Goal: Find specific page/section: Find specific page/section

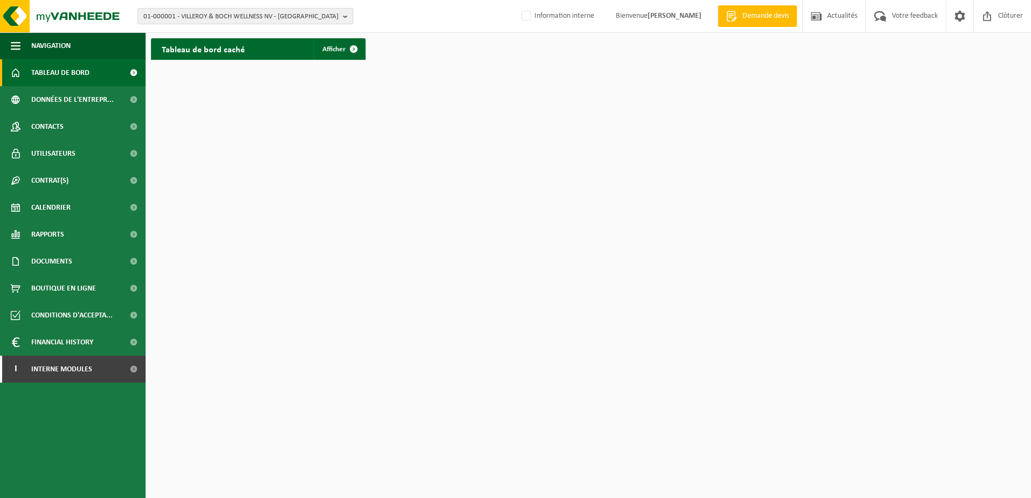
click at [323, 12] on span "01-000001 - VILLEROY & BOCH WELLNESS NV - ROESELARE" at bounding box center [240, 17] width 195 height 16
paste input "10-862329"
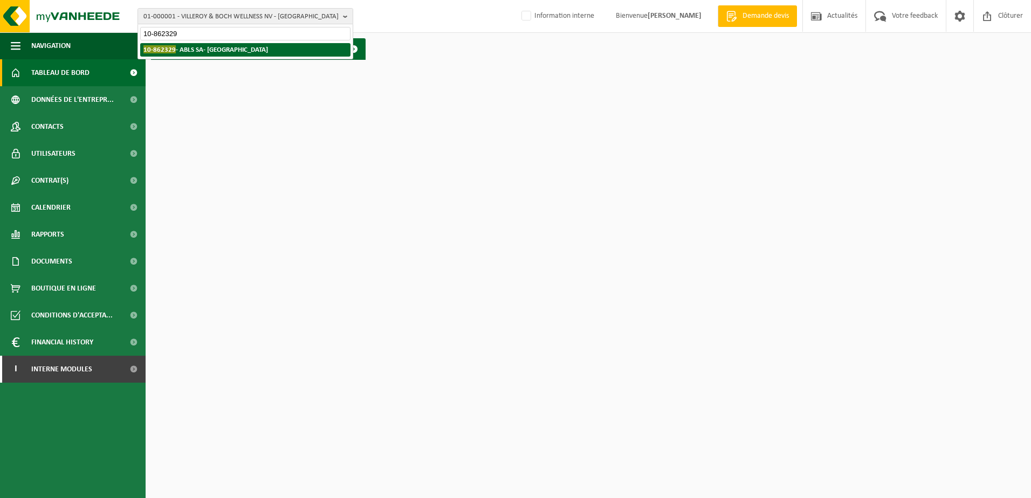
type input "10-862329"
click at [291, 44] on li "10-862329 - ABLS SA- CENTRE KAMA - MONS" at bounding box center [245, 49] width 210 height 13
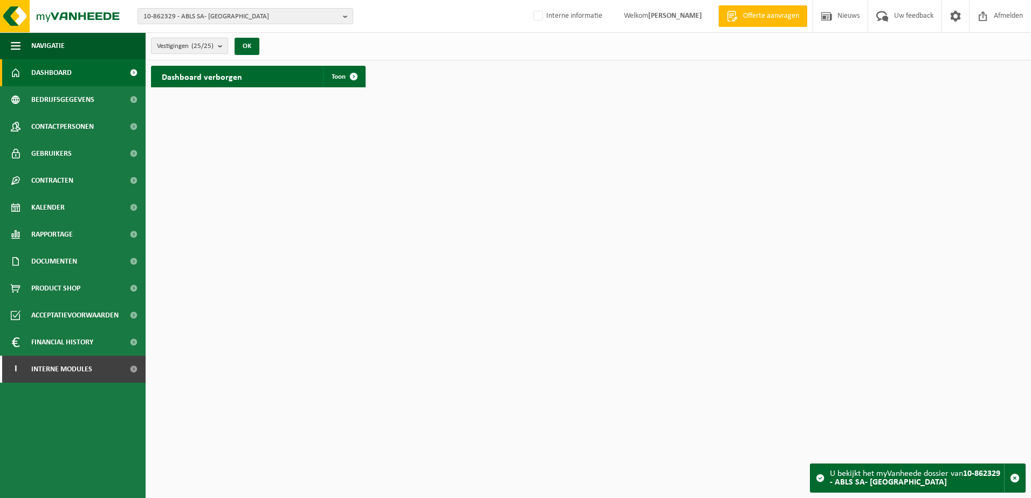
click at [220, 48] on b "submit" at bounding box center [223, 45] width 10 height 15
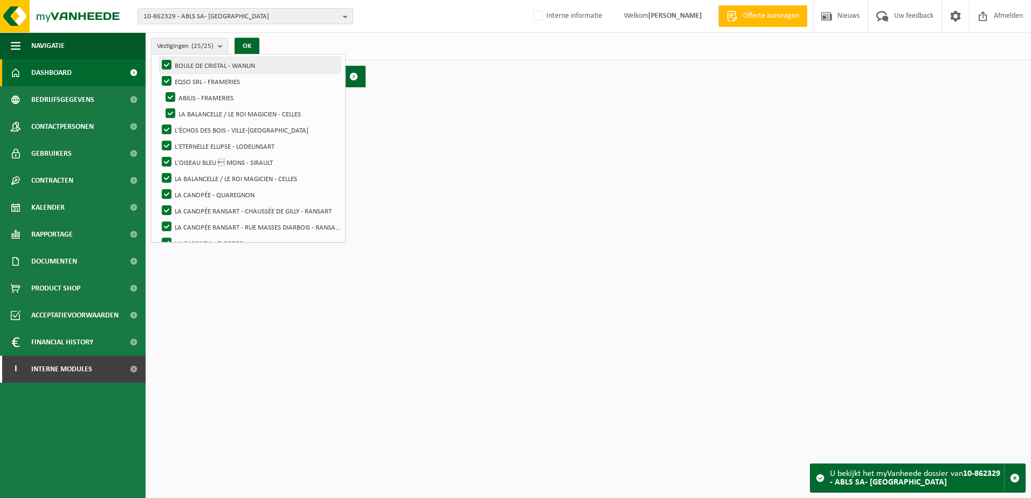
scroll to position [216, 0]
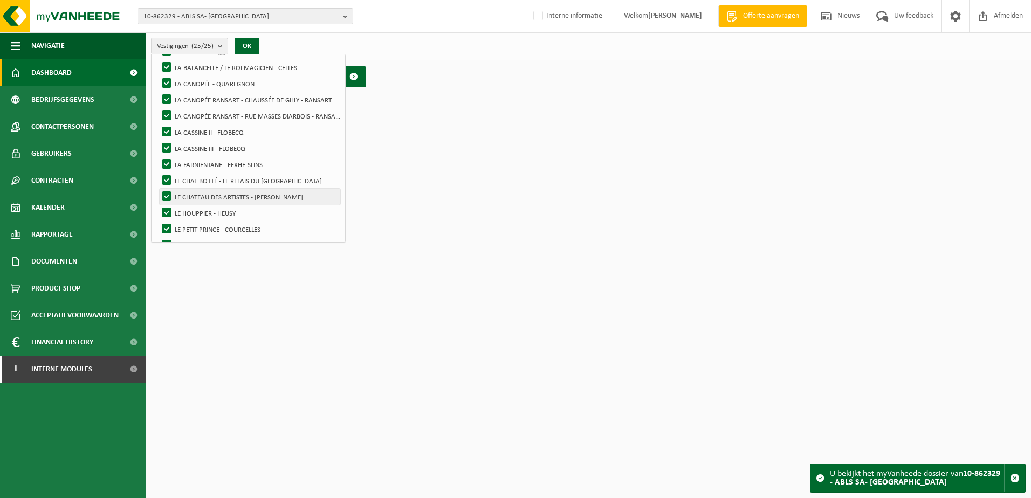
click at [218, 194] on label "LE CHATEAU DES ARTISTES - [PERSON_NAME]" at bounding box center [250, 197] width 181 height 16
click at [158, 189] on input "LE CHATEAU DES ARTISTES - [PERSON_NAME]" at bounding box center [157, 188] width 1 height 1
click at [238, 194] on label "LE CHATEAU DES ARTISTES - [PERSON_NAME]" at bounding box center [250, 197] width 181 height 16
click at [158, 189] on input "LE CHATEAU DES ARTISTES - [PERSON_NAME]" at bounding box center [157, 188] width 1 height 1
checkbox input "true"
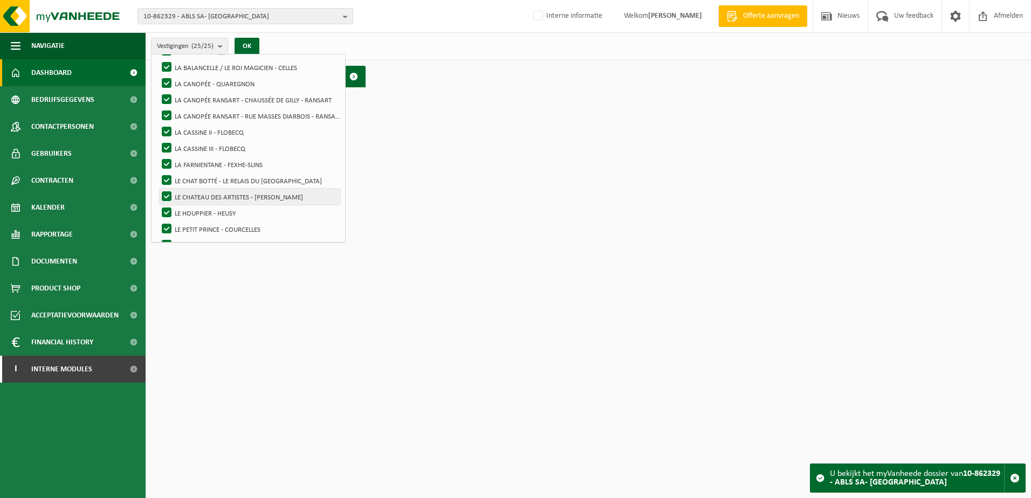
scroll to position [0, 0]
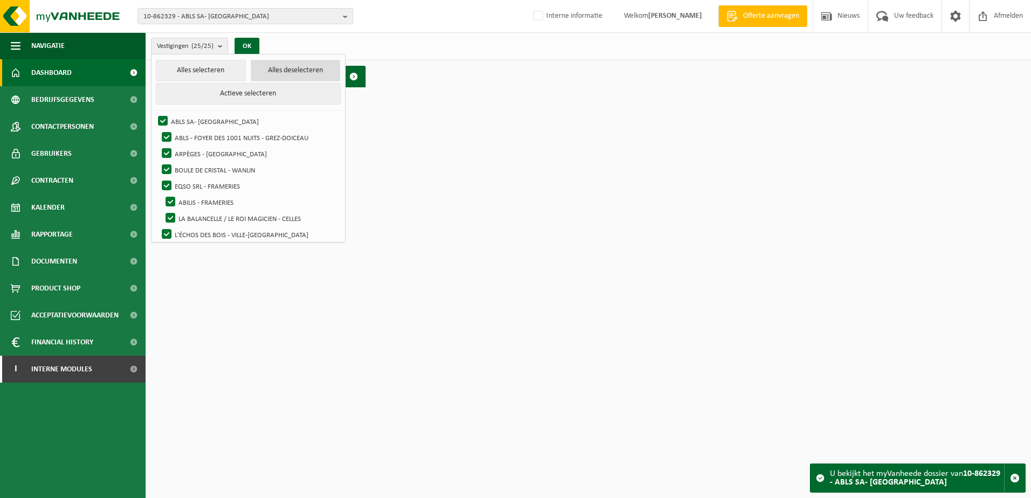
click at [306, 74] on button "Alles deselecteren" at bounding box center [296, 71] width 90 height 22
checkbox input "false"
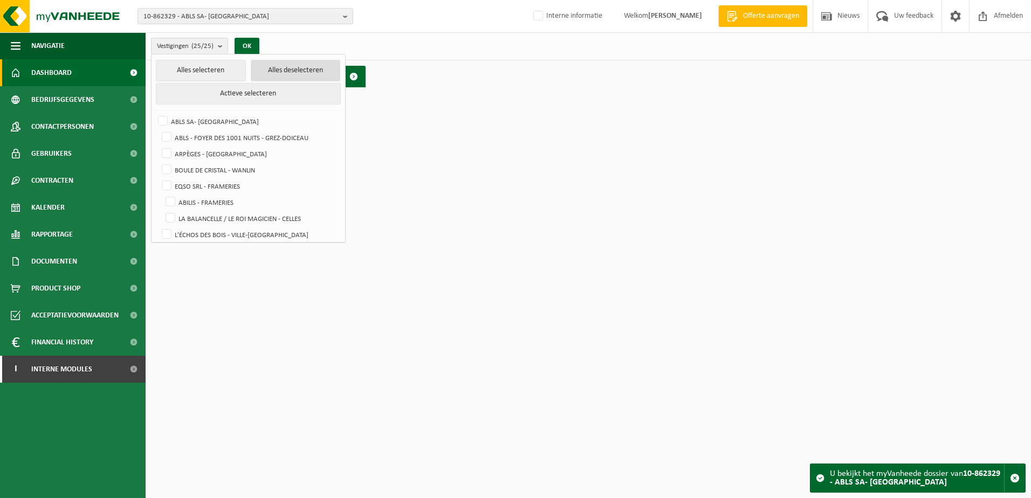
checkbox input "false"
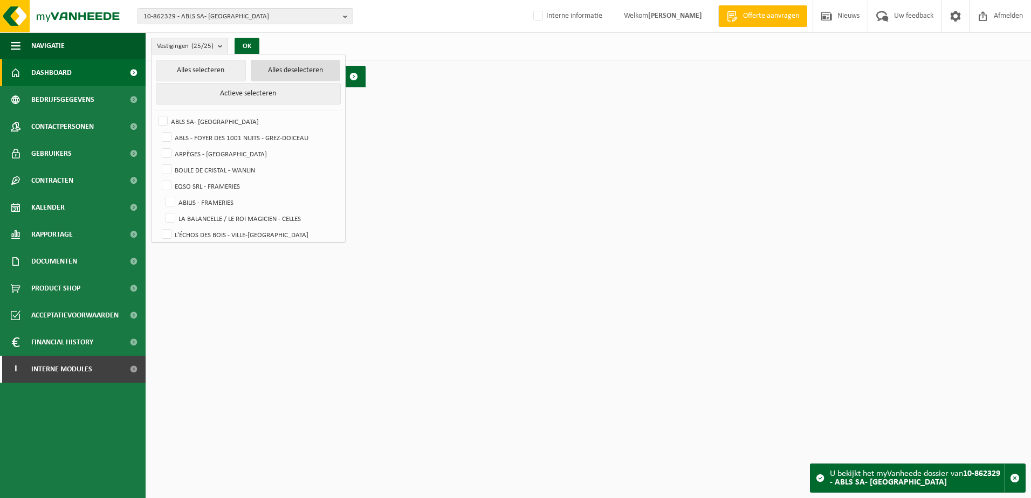
checkbox input "false"
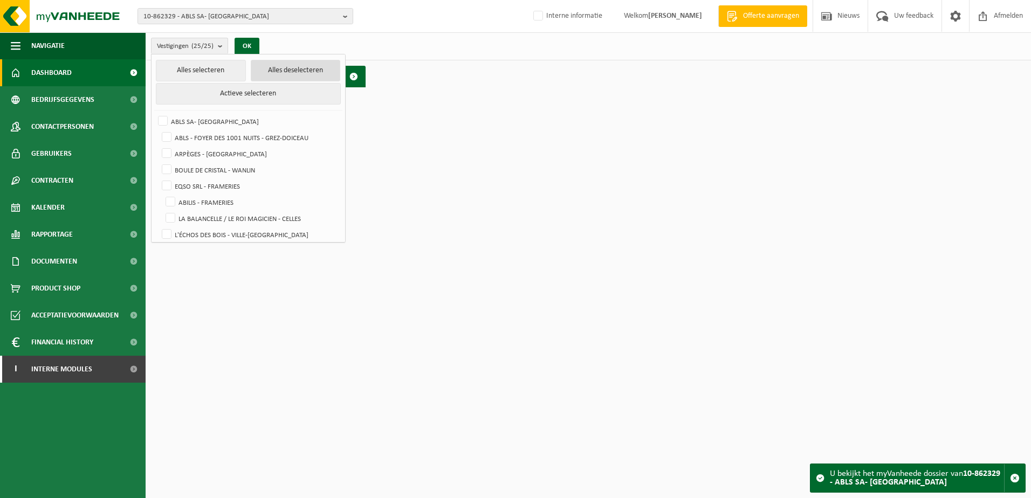
checkbox input "false"
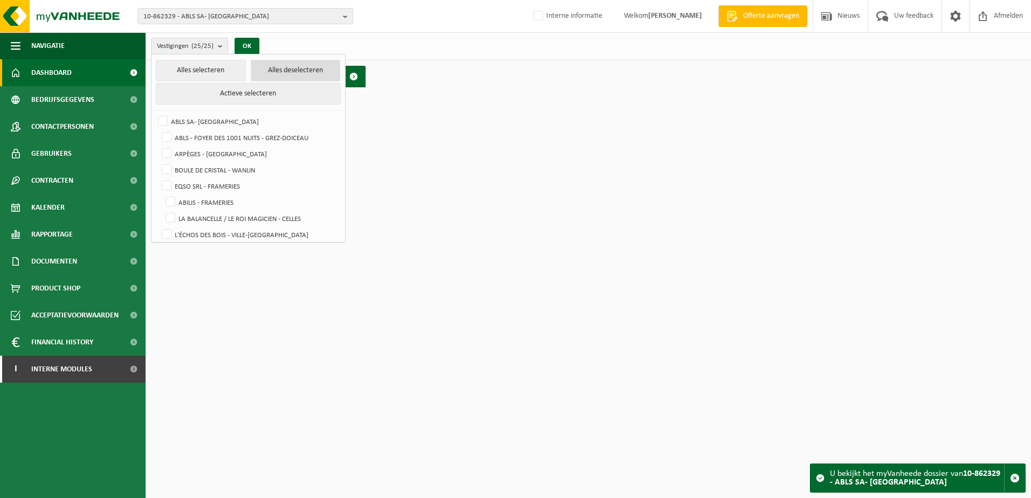
checkbox input "false"
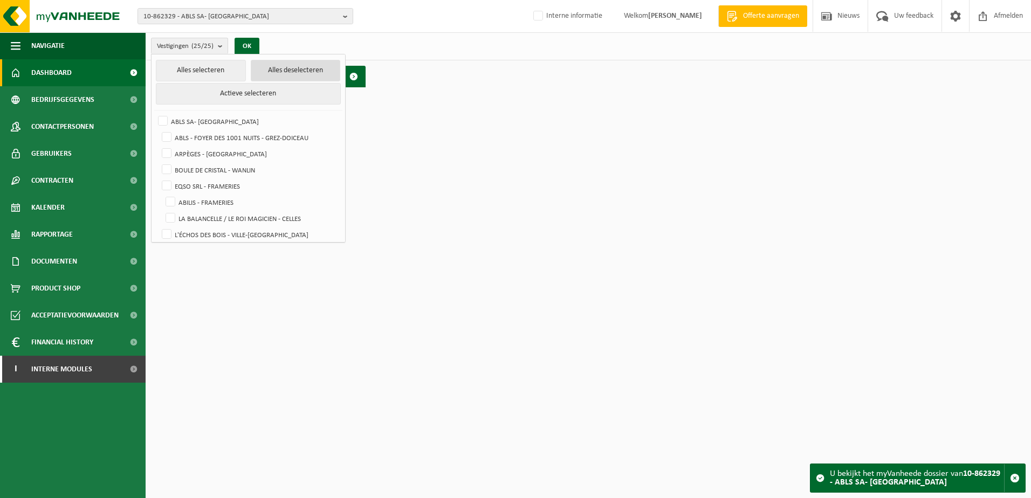
checkbox input "false"
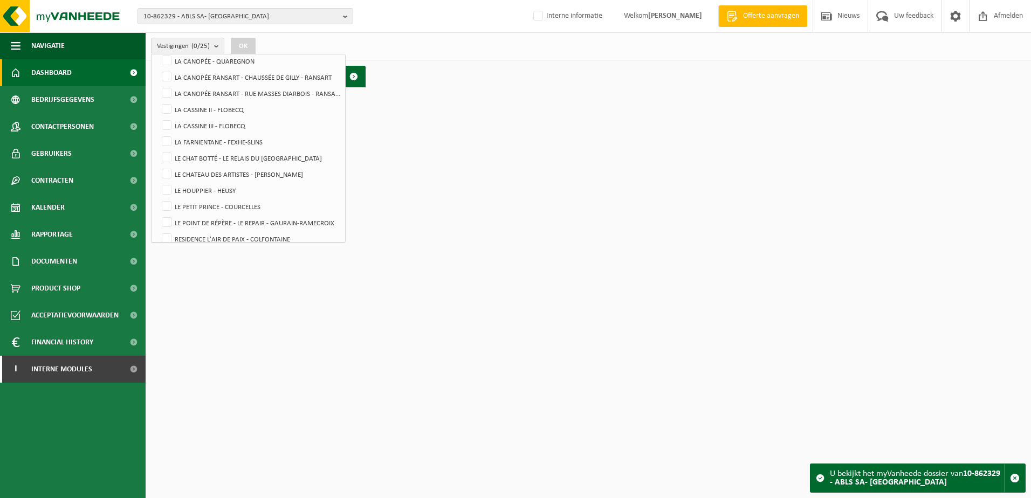
scroll to position [270, 0]
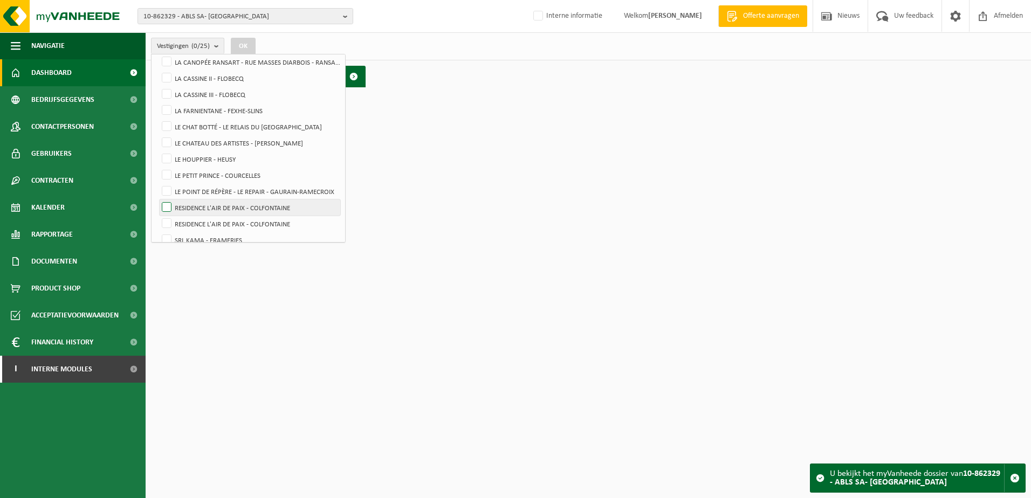
click at [253, 205] on label "RESIDENCE L'AIR DE PAIX - COLFONTAINE" at bounding box center [250, 208] width 181 height 16
click at [158, 200] on input "RESIDENCE L'AIR DE PAIX - COLFONTAINE" at bounding box center [157, 199] width 1 height 1
checkbox input "true"
click at [241, 44] on button "OK" at bounding box center [243, 46] width 25 height 17
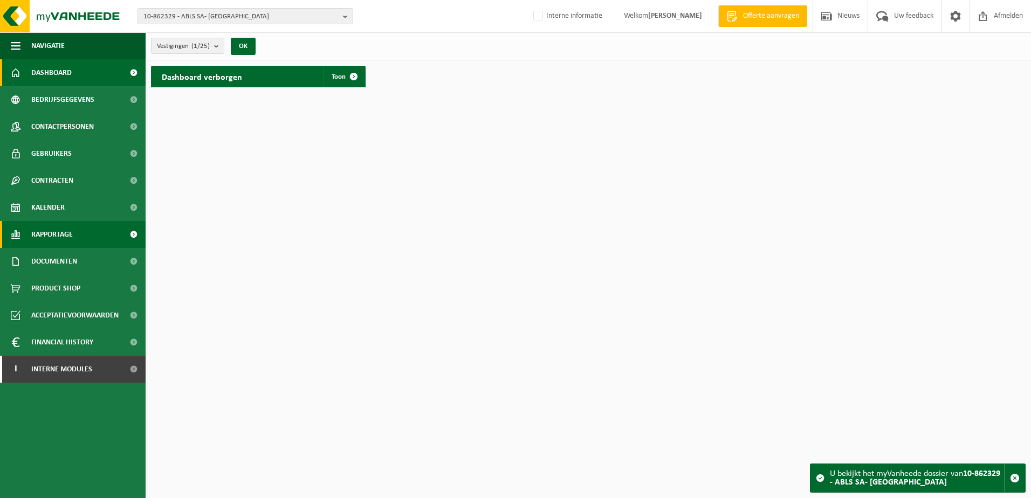
click at [65, 241] on span "Rapportage" at bounding box center [52, 234] width 42 height 27
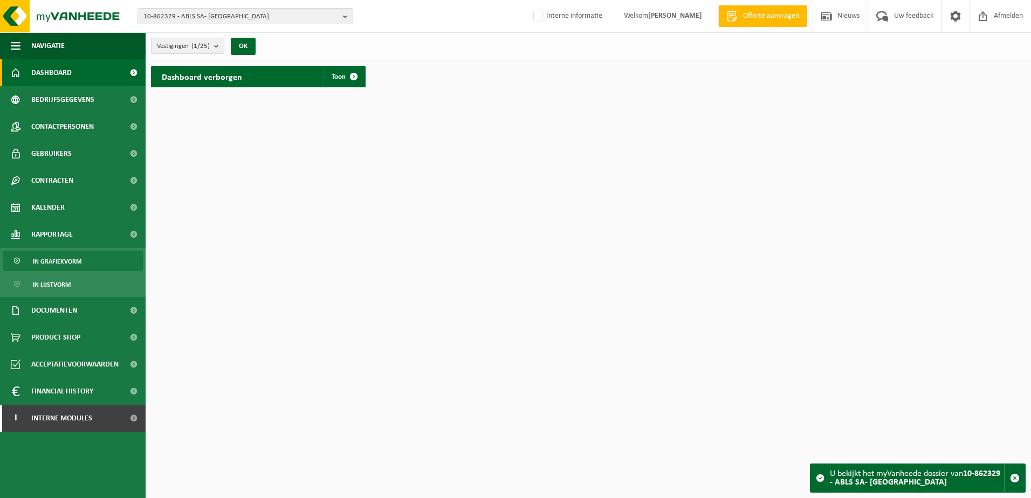
click at [59, 262] on span "In grafiekvorm" at bounding box center [57, 261] width 49 height 20
